Goal: Task Accomplishment & Management: Manage account settings

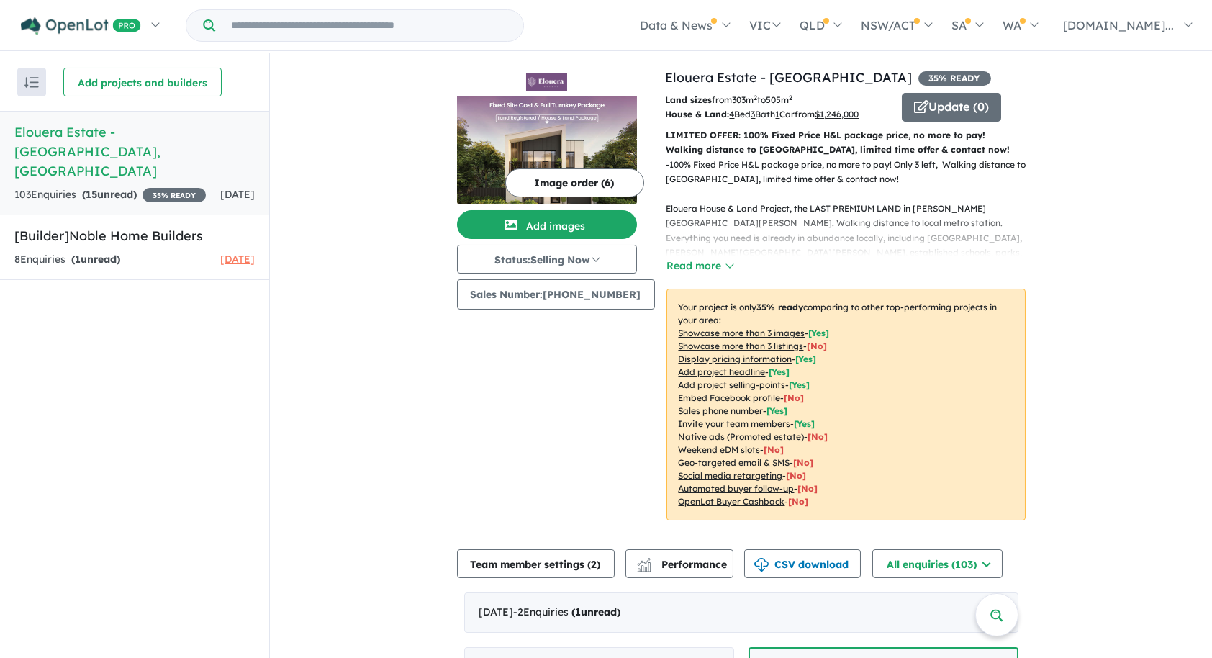
click at [192, 186] on div "103 Enquir ies ( 15 unread) 35 % READY" at bounding box center [109, 194] width 191 height 17
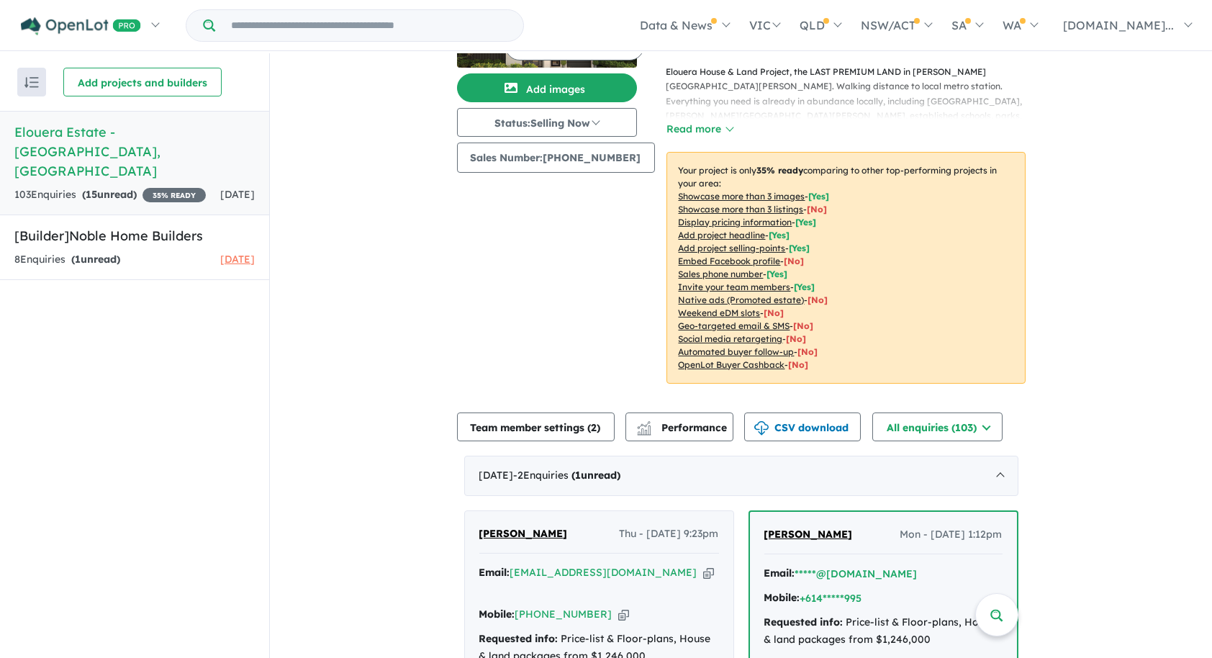
scroll to position [459, 0]
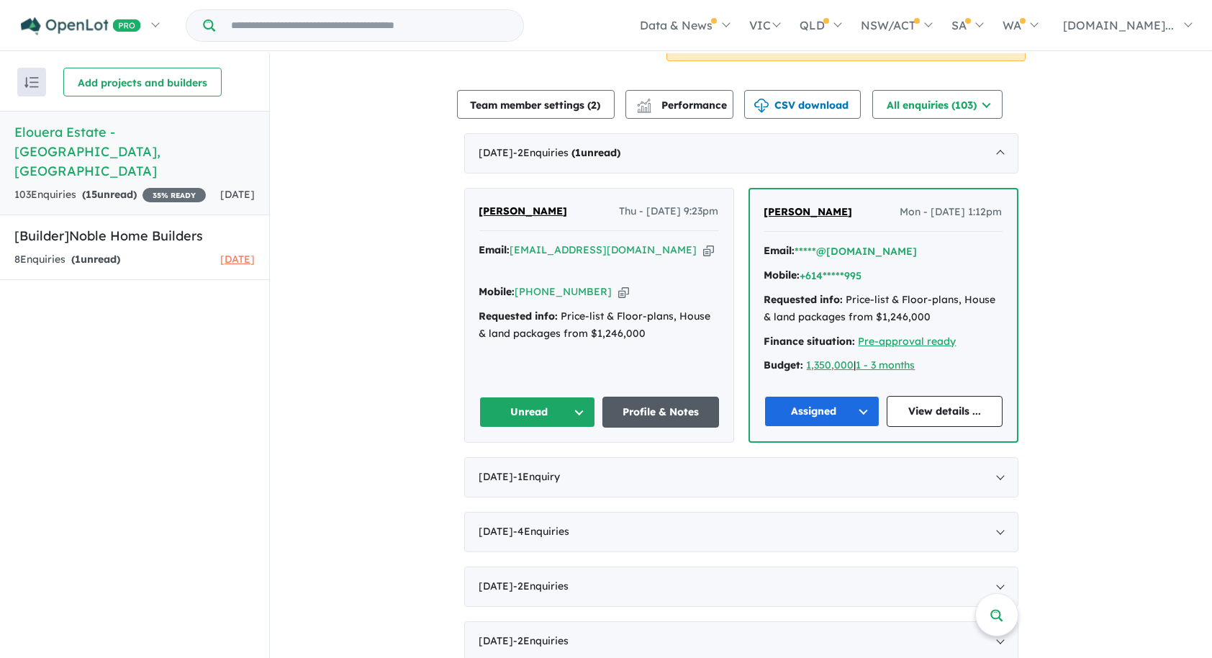
click at [651, 408] on link "Profile & Notes" at bounding box center [661, 412] width 117 height 31
click at [572, 410] on button "Unread" at bounding box center [537, 412] width 117 height 31
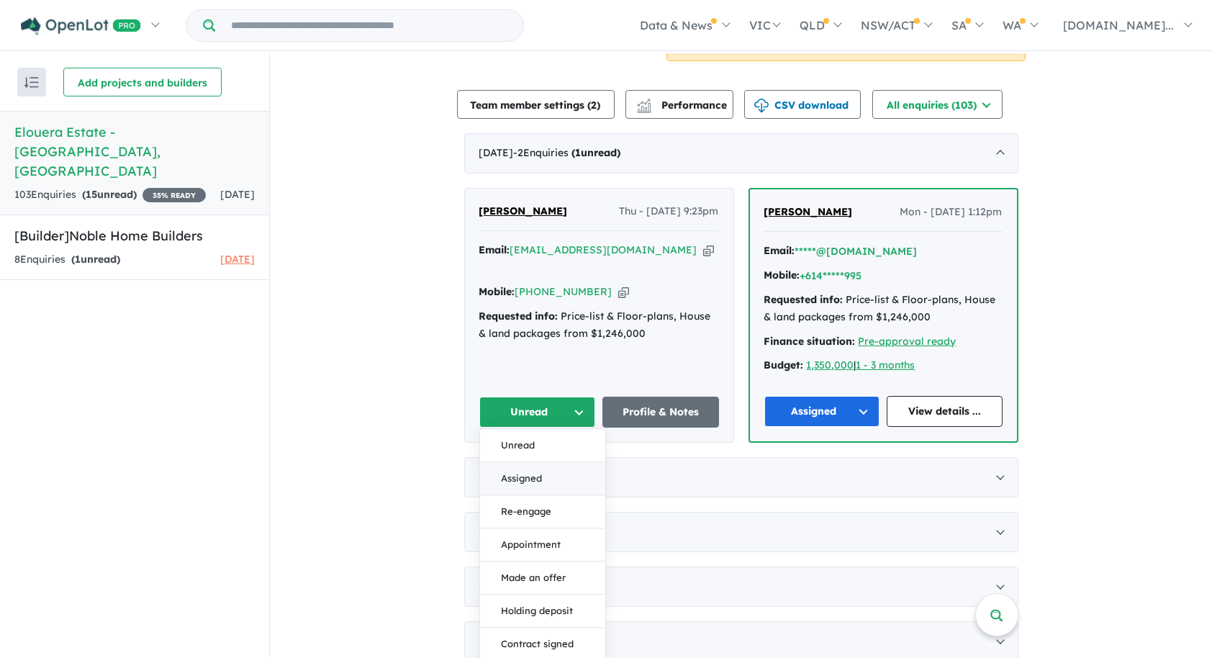
click at [523, 475] on button "Assigned" at bounding box center [542, 478] width 125 height 33
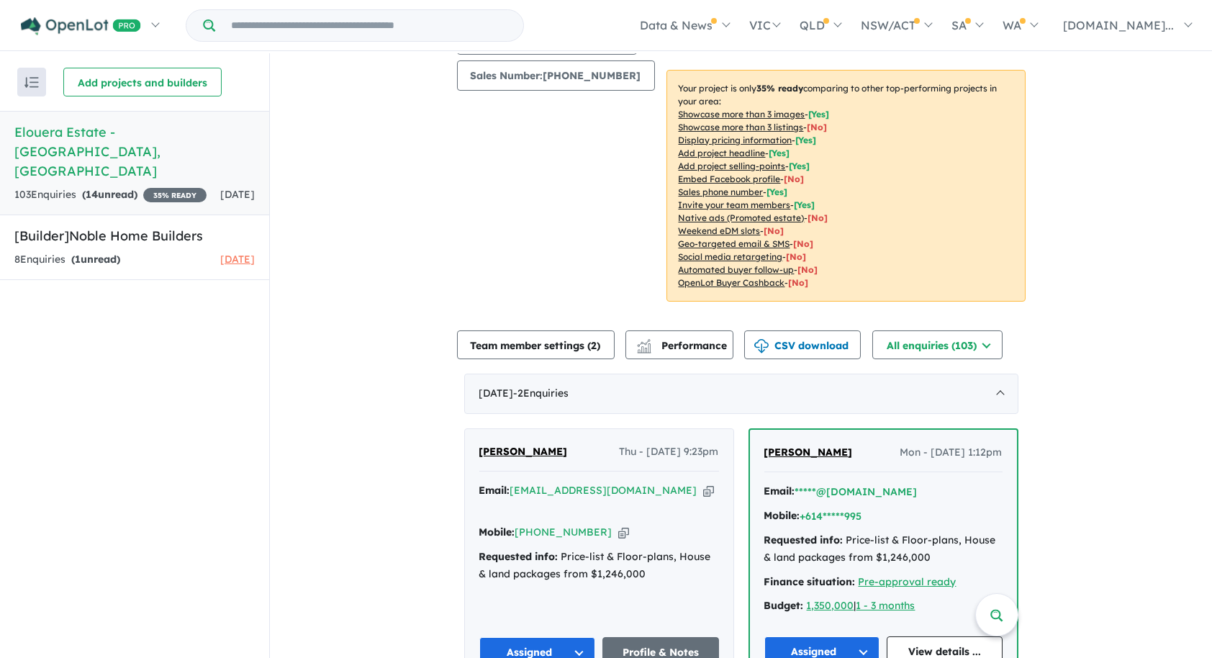
scroll to position [0, 0]
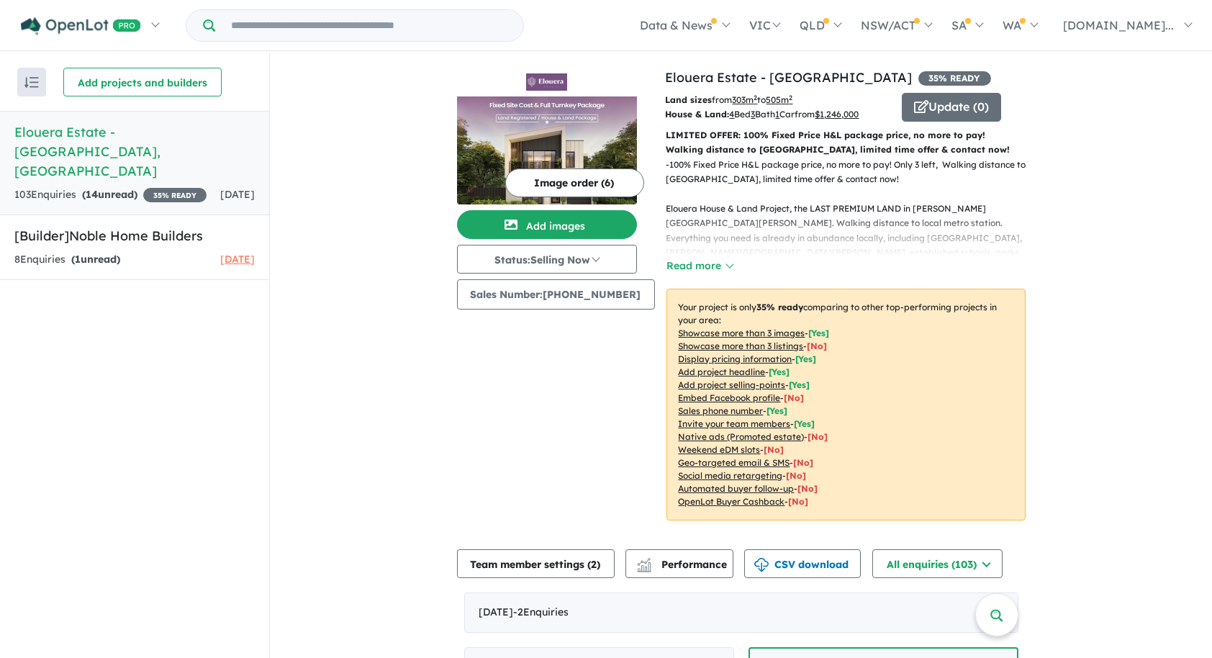
click at [556, 322] on div "Image order ( 6 ) Add images Status: Selling Now In Planning Coming Soon Sellin…" at bounding box center [561, 303] width 209 height 470
click at [683, 267] on button "Read more" at bounding box center [701, 266] width 68 height 17
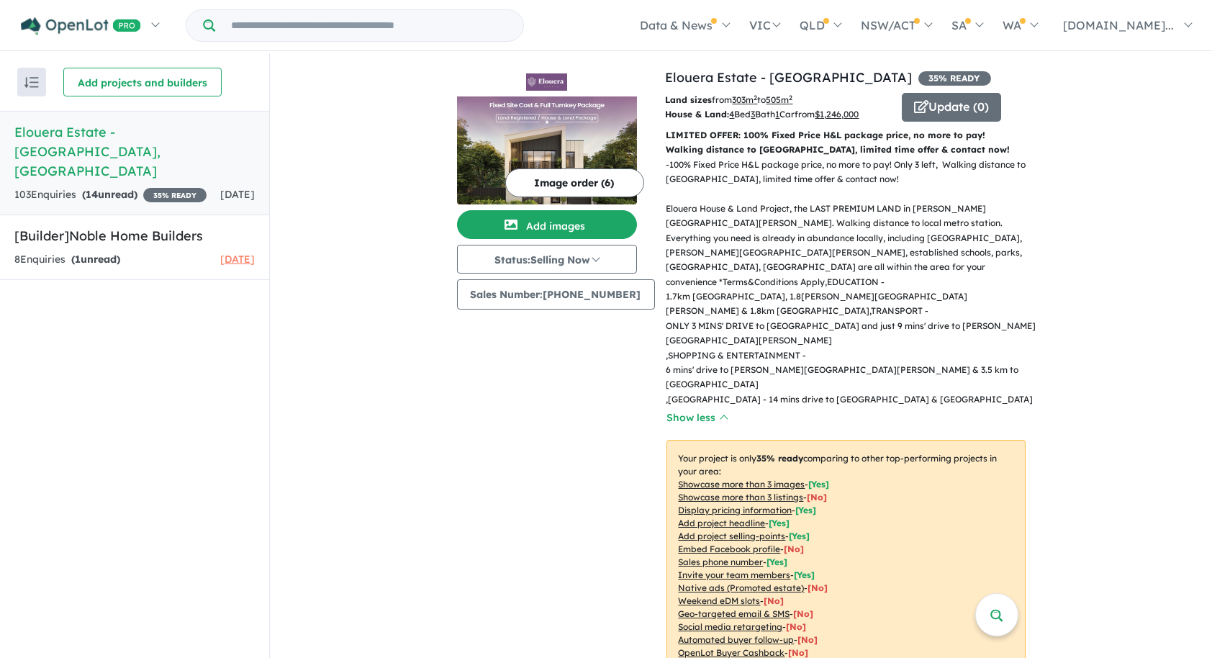
click at [549, 317] on div "Image order ( 6 ) Add images Status: Selling Now In Planning Coming Soon Sellin…" at bounding box center [561, 378] width 209 height 621
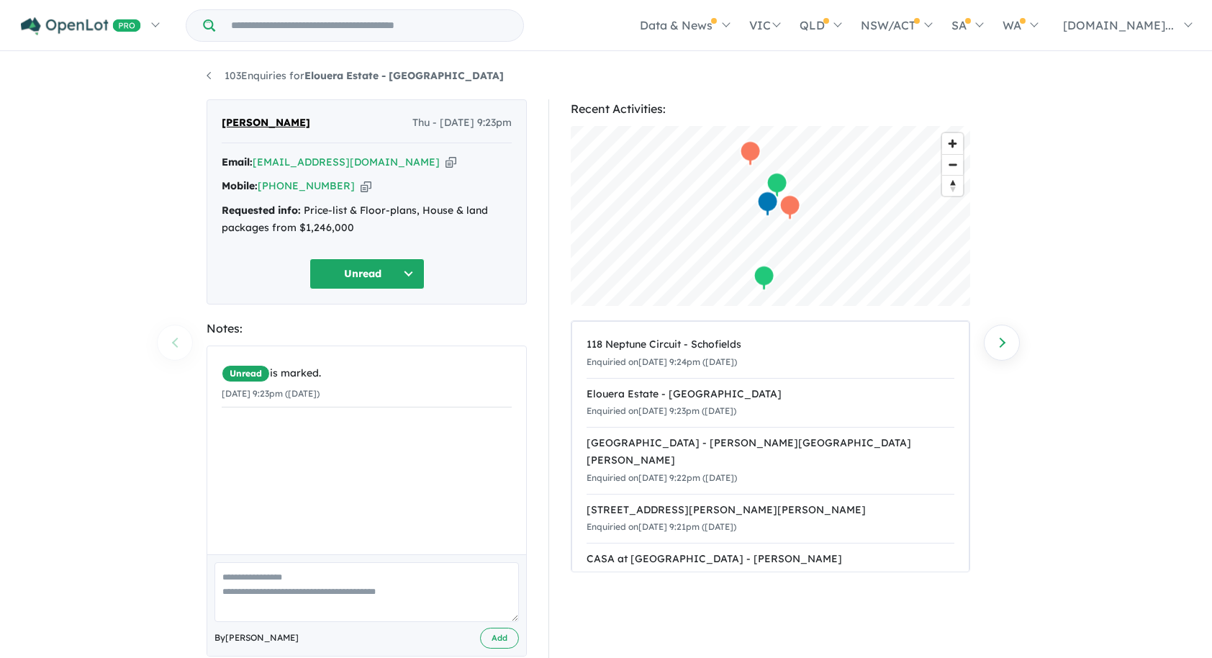
click at [390, 279] on button "Unread" at bounding box center [367, 273] width 115 height 31
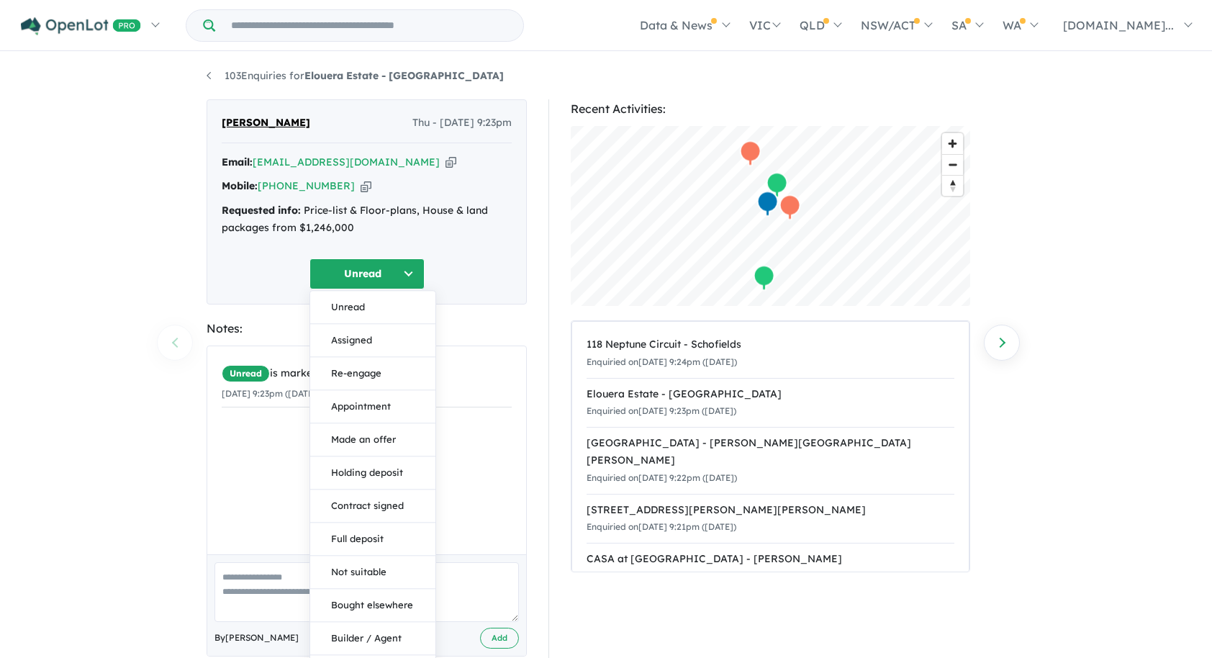
click at [469, 271] on div "Unread Unread Assigned Re-engage Appointment Made an offer Holding deposit Cont…" at bounding box center [367, 273] width 290 height 31
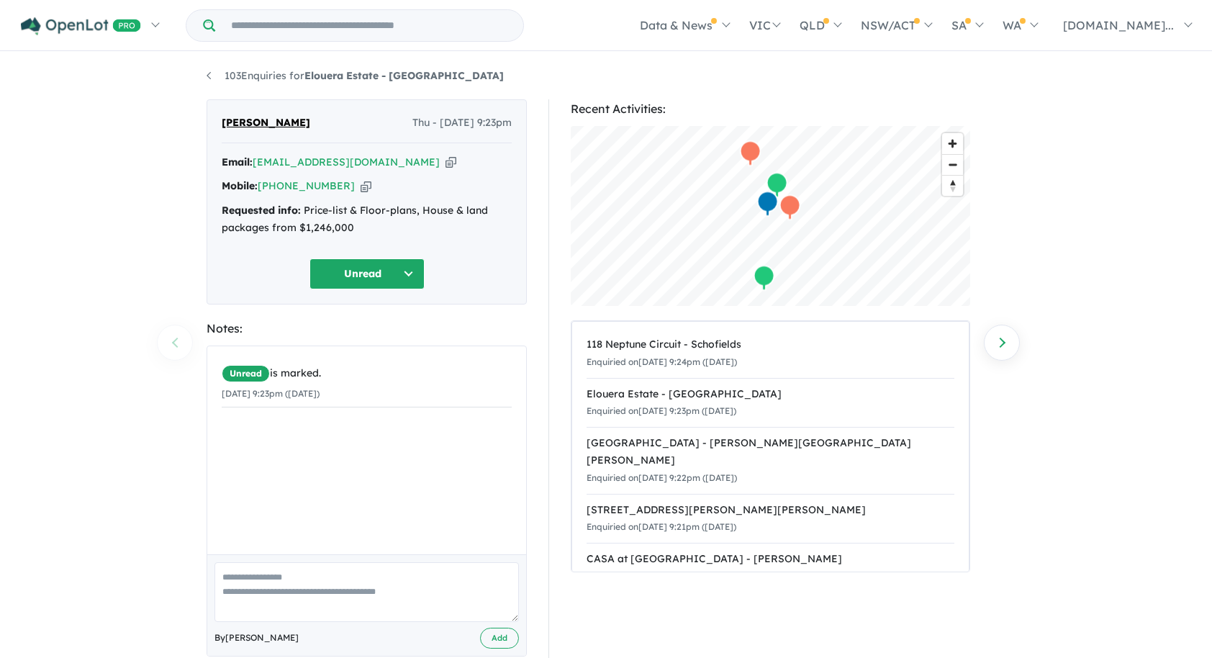
click at [404, 278] on button "Unread" at bounding box center [367, 273] width 115 height 31
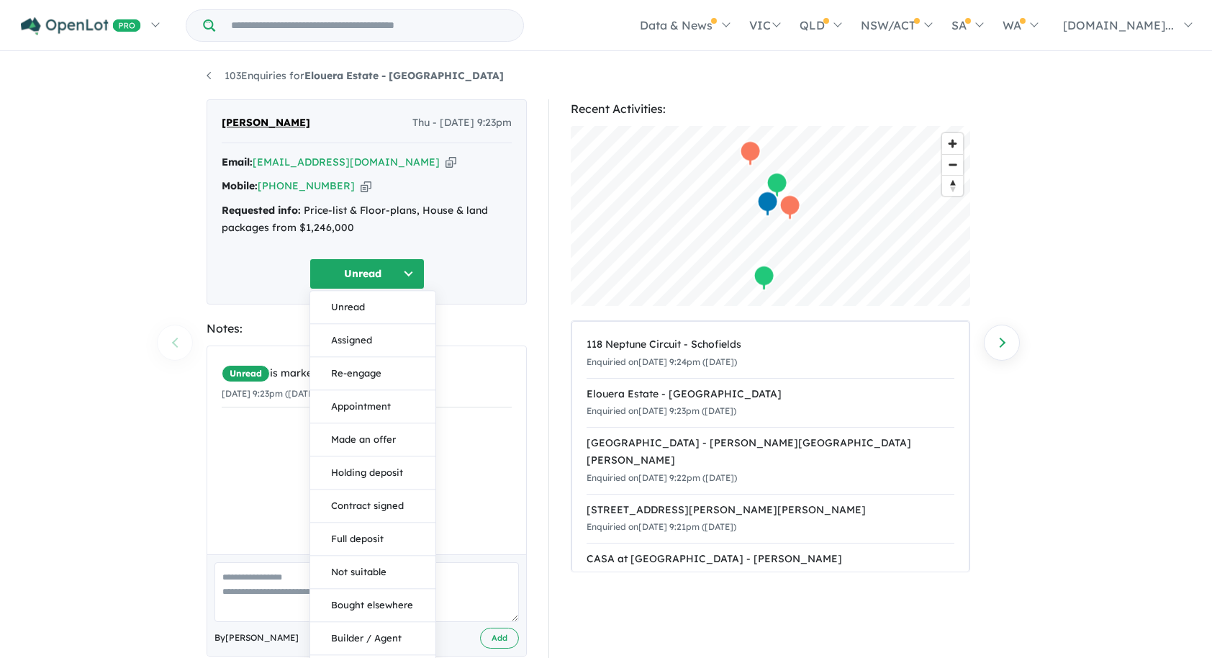
click at [150, 302] on div "103 Enquiries for Elouera Estate - [GEOGRAPHIC_DATA] Previous enquiry Next enqu…" at bounding box center [606, 356] width 1212 height 607
